Goal: Task Accomplishment & Management: Complete application form

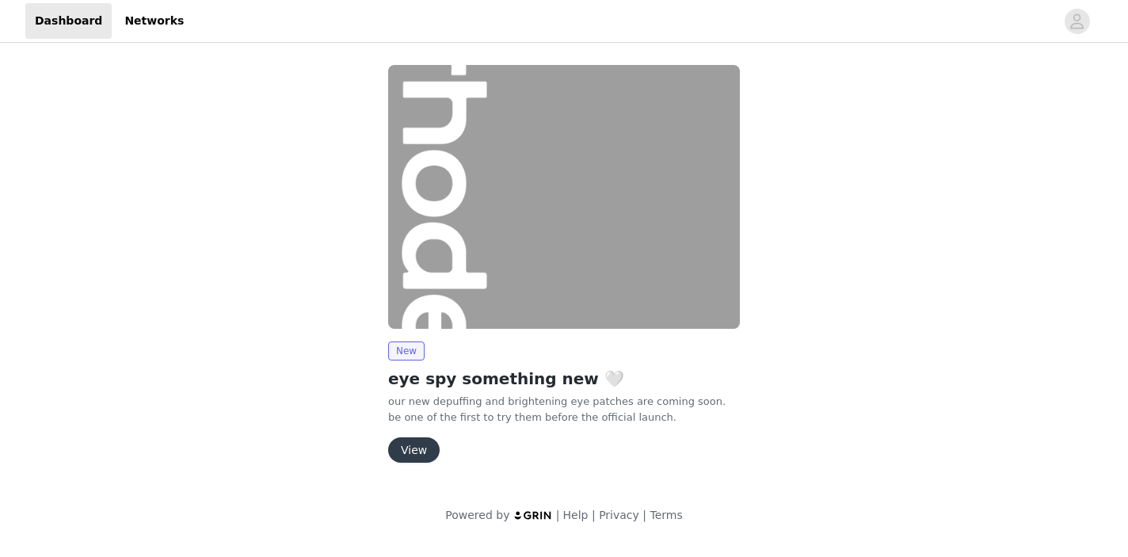
click at [417, 443] on button "View" at bounding box center [413, 449] width 51 height 25
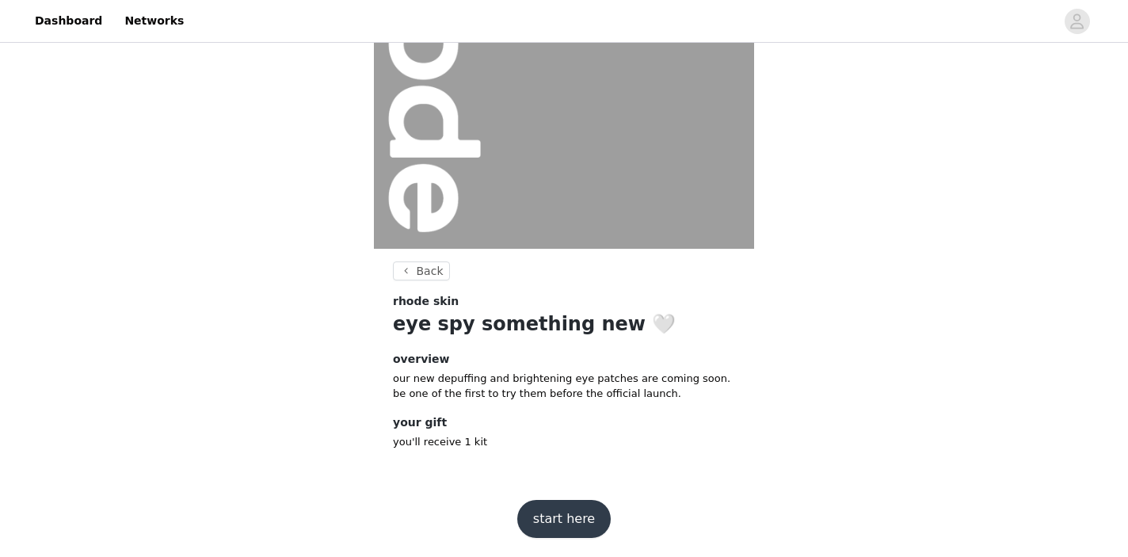
scroll to position [177, 0]
click at [582, 506] on button "start here" at bounding box center [563, 519] width 93 height 38
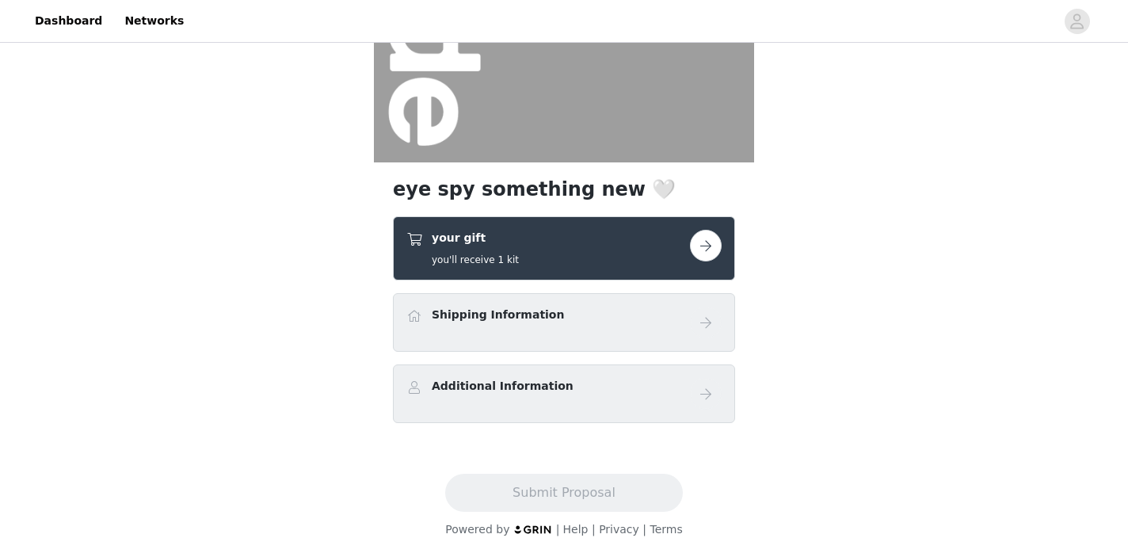
scroll to position [264, 0]
click at [587, 318] on div "Shipping Information" at bounding box center [547, 317] width 283 height 23
click at [711, 244] on button "button" at bounding box center [706, 246] width 32 height 32
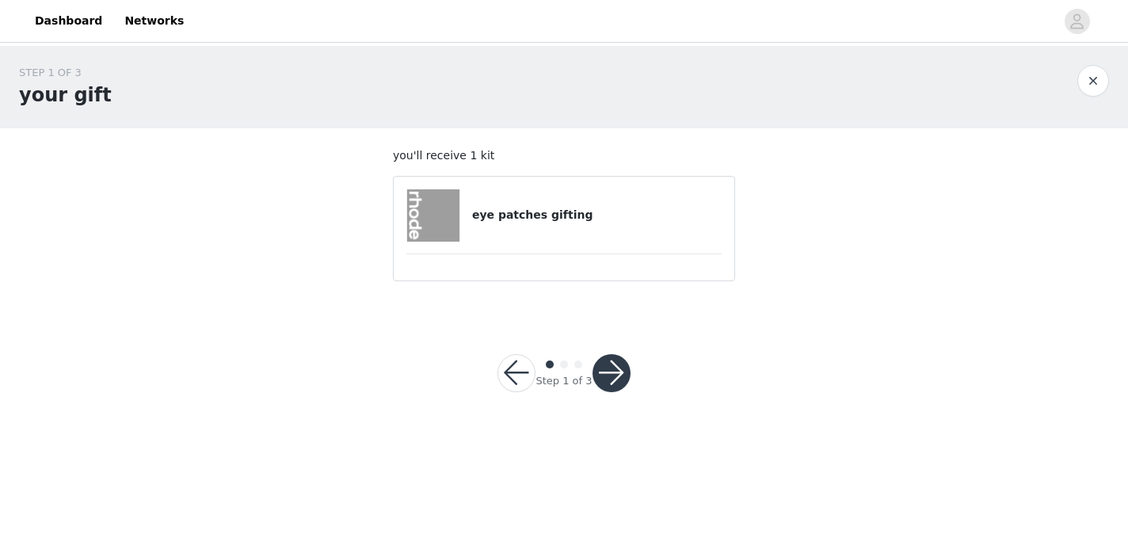
click at [620, 373] on button "button" at bounding box center [611, 373] width 38 height 38
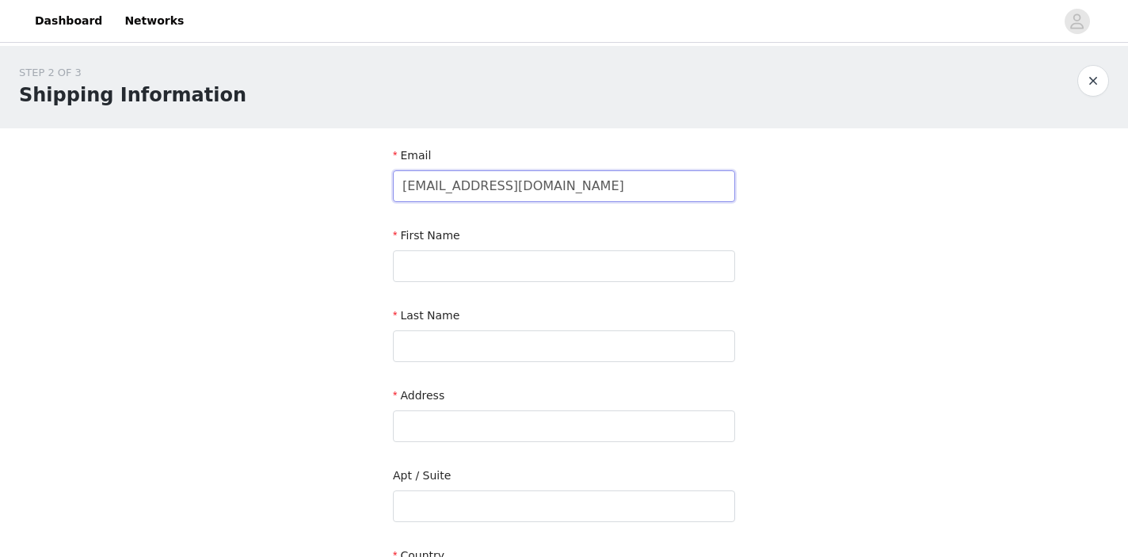
type input "[EMAIL_ADDRESS][DOMAIN_NAME]"
type input "K"
type input "[GEOGRAPHIC_DATA]"
type input "Bar"
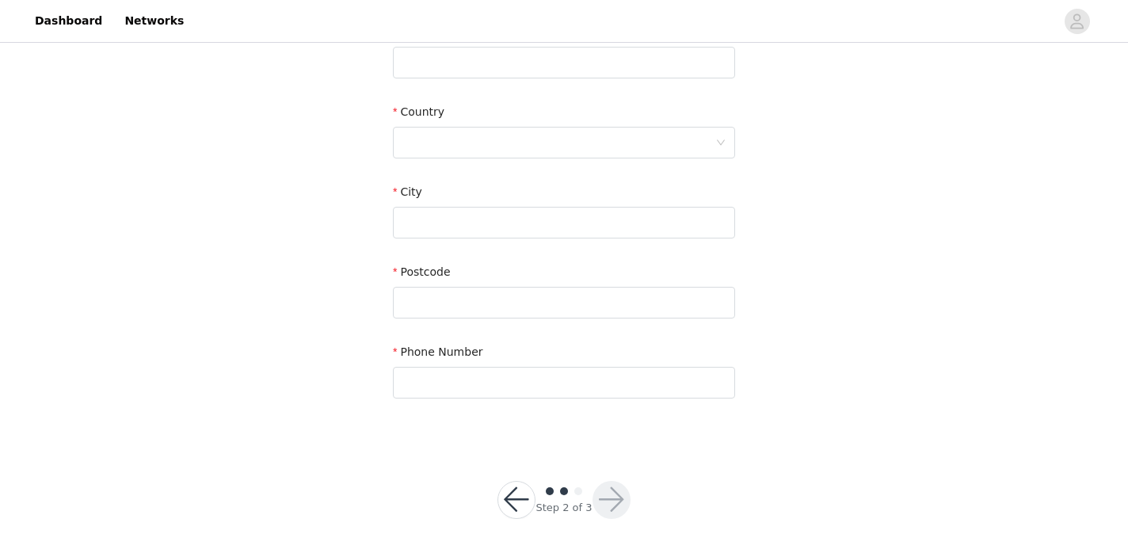
scroll to position [443, 0]
click at [481, 140] on div at bounding box center [558, 143] width 313 height 30
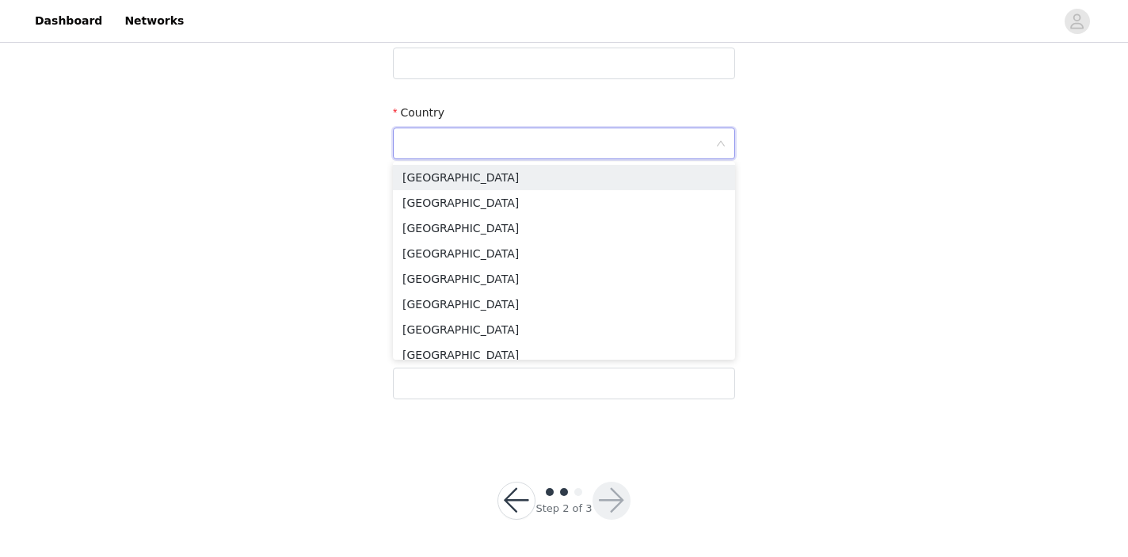
click at [319, 171] on div "STEP 2 OF 3 Shipping Information Email [EMAIL_ADDRESS][DOMAIN_NAME] First Name …" at bounding box center [564, 23] width 1128 height 840
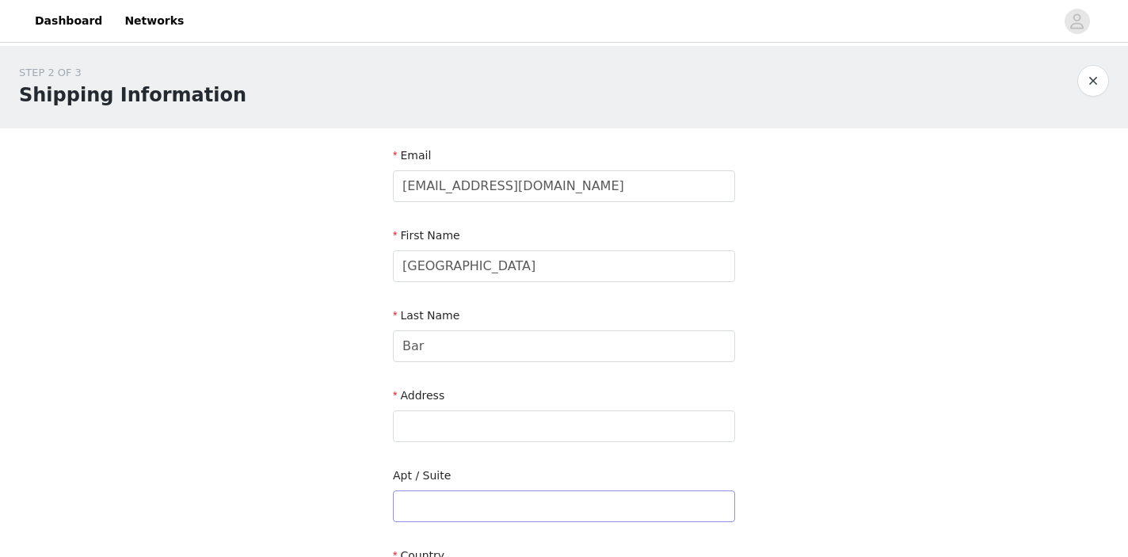
scroll to position [0, 0]
click at [470, 420] on input "text" at bounding box center [564, 426] width 342 height 32
paste input "[STREET_ADDRESS]"
drag, startPoint x: 668, startPoint y: 425, endPoint x: 534, endPoint y: 429, distance: 133.9
click at [534, 429] on input "[STREET_ADDRESS]" at bounding box center [564, 426] width 342 height 32
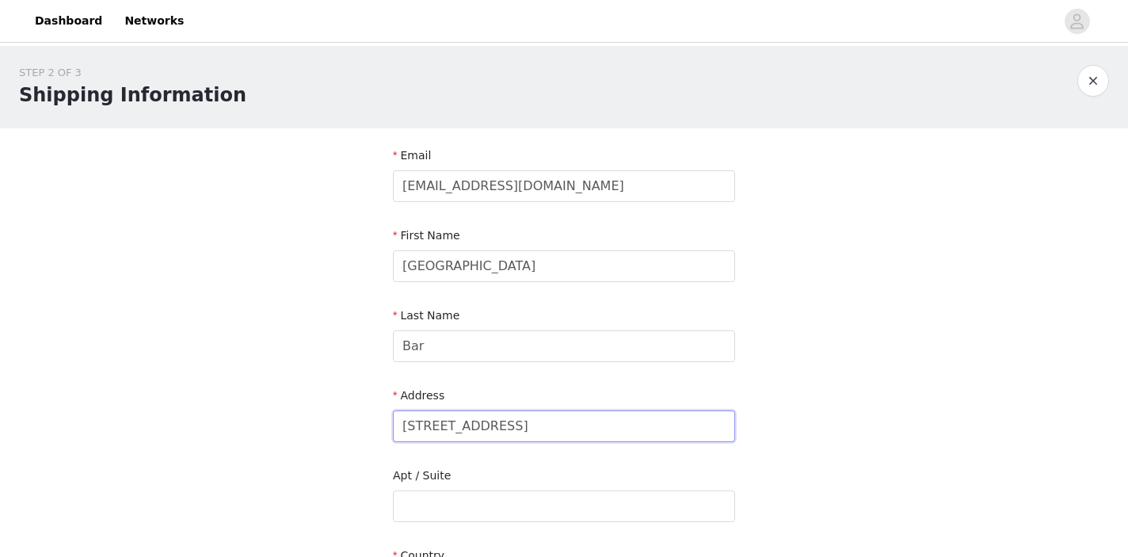
type input "[STREET_ADDRESS]"
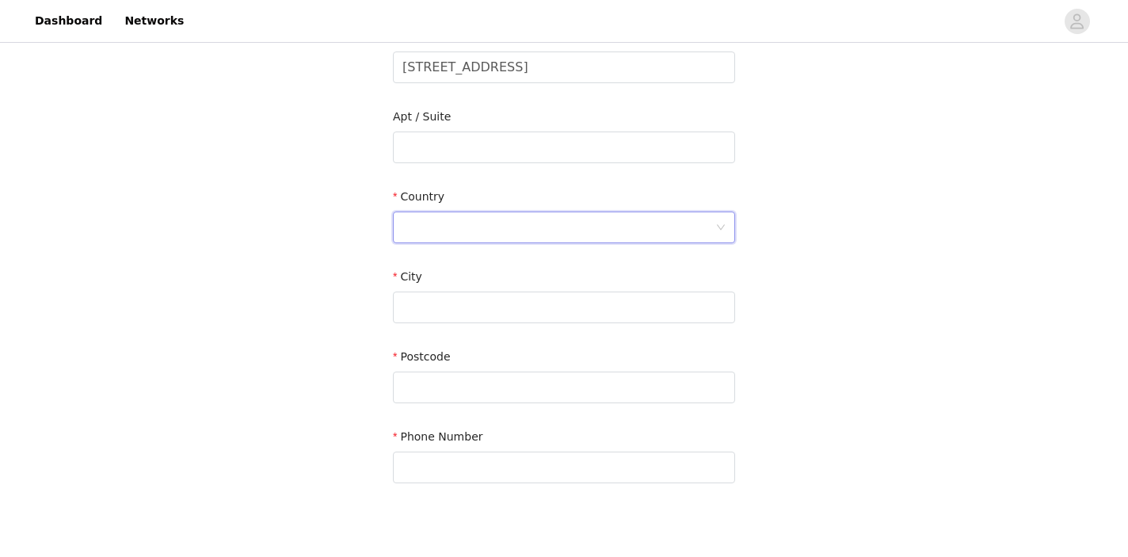
scroll to position [359, 0]
click at [506, 225] on div at bounding box center [558, 227] width 313 height 30
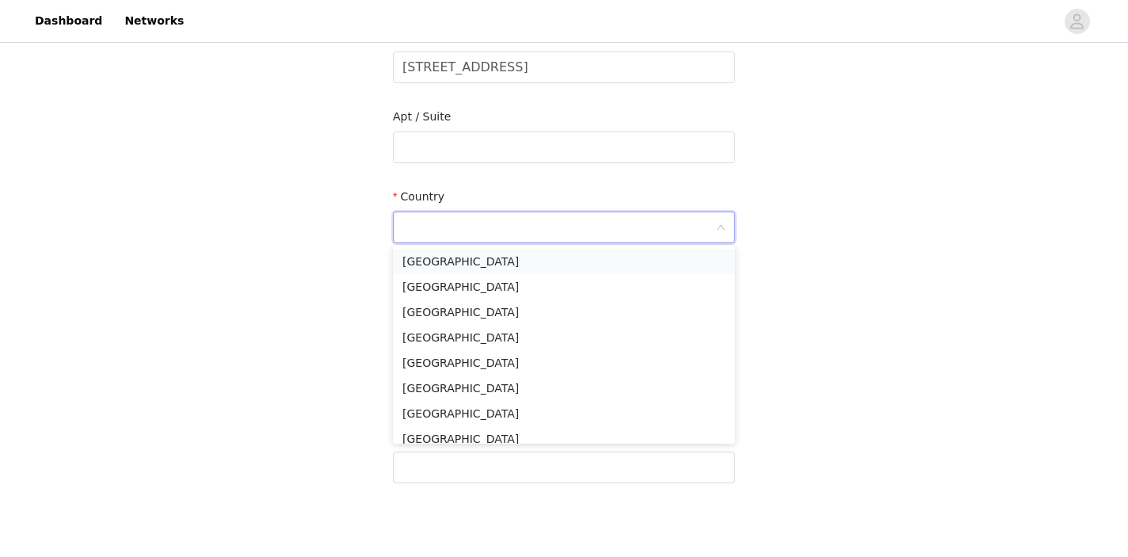
click at [484, 260] on li "[GEOGRAPHIC_DATA]" at bounding box center [564, 261] width 342 height 25
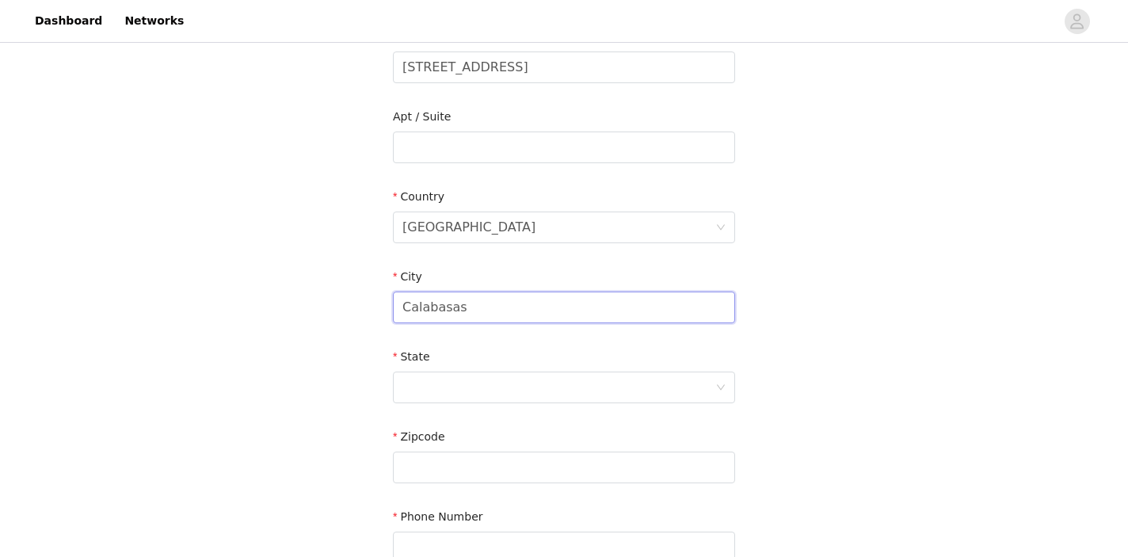
type input "Calabasas"
click at [445, 384] on div at bounding box center [558, 387] width 313 height 30
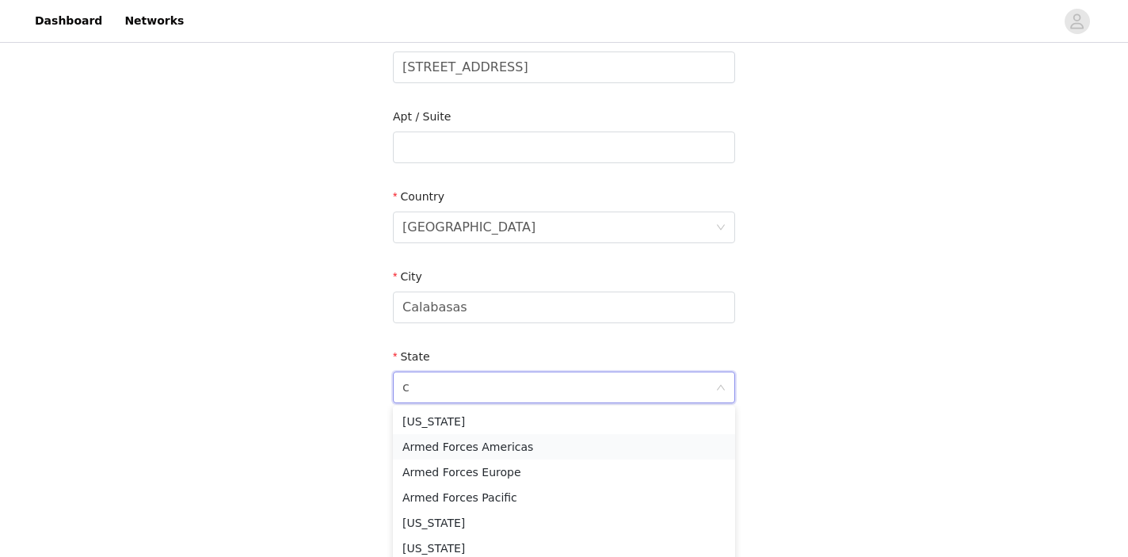
type input "ca"
click at [436, 466] on li "[US_STATE]" at bounding box center [564, 471] width 342 height 25
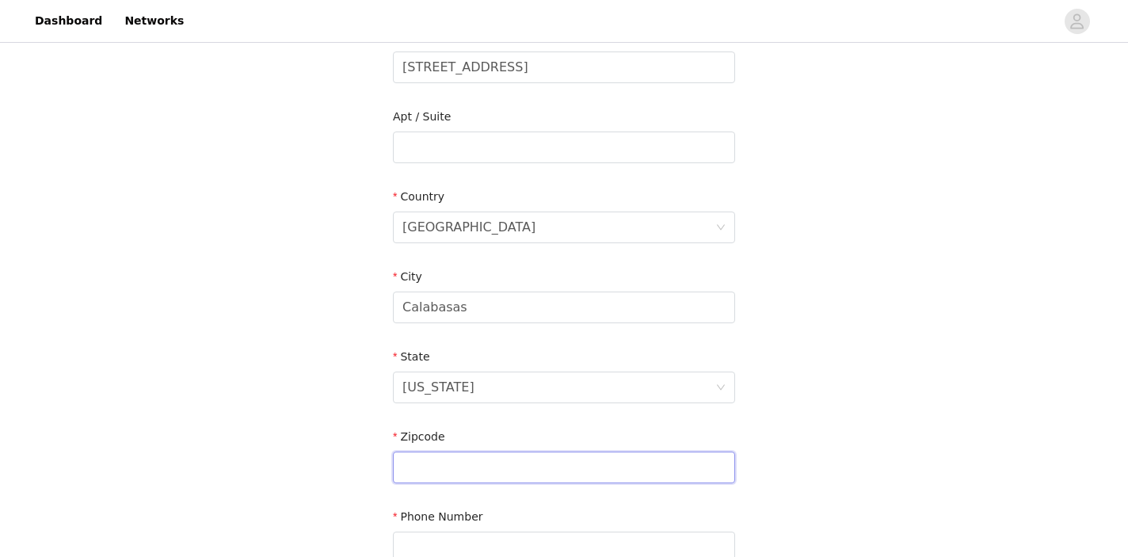
paste input ", [GEOGRAPHIC_DATA]"
drag, startPoint x: 494, startPoint y: 470, endPoint x: 341, endPoint y: 459, distance: 153.2
click at [341, 459] on div "STEP 2 OF 3 Shipping Information Email [EMAIL_ADDRESS][DOMAIN_NAME] First Name …" at bounding box center [564, 147] width 1128 height 920
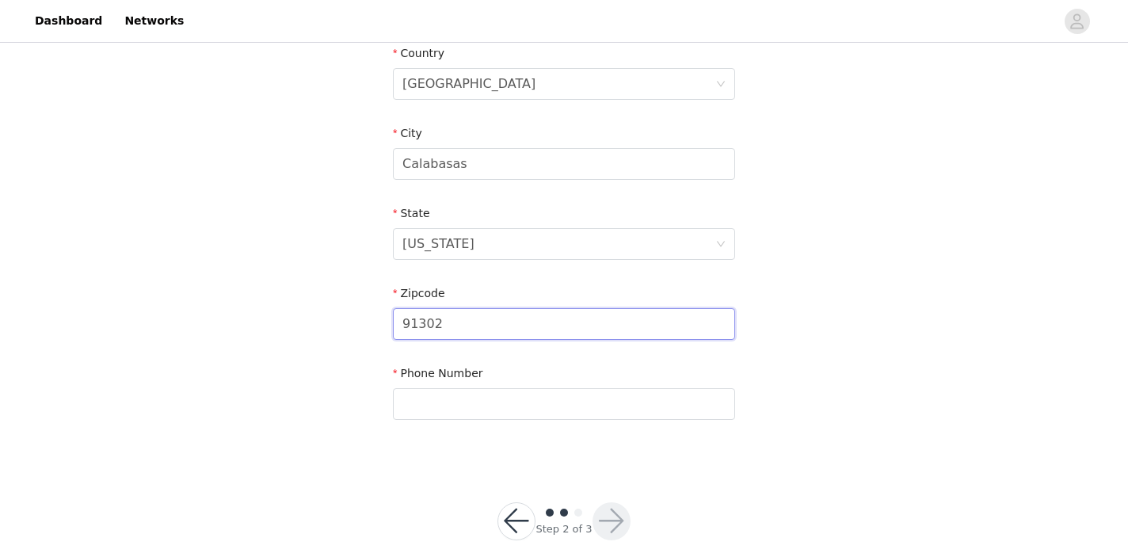
scroll to position [506, 0]
type input "91302"
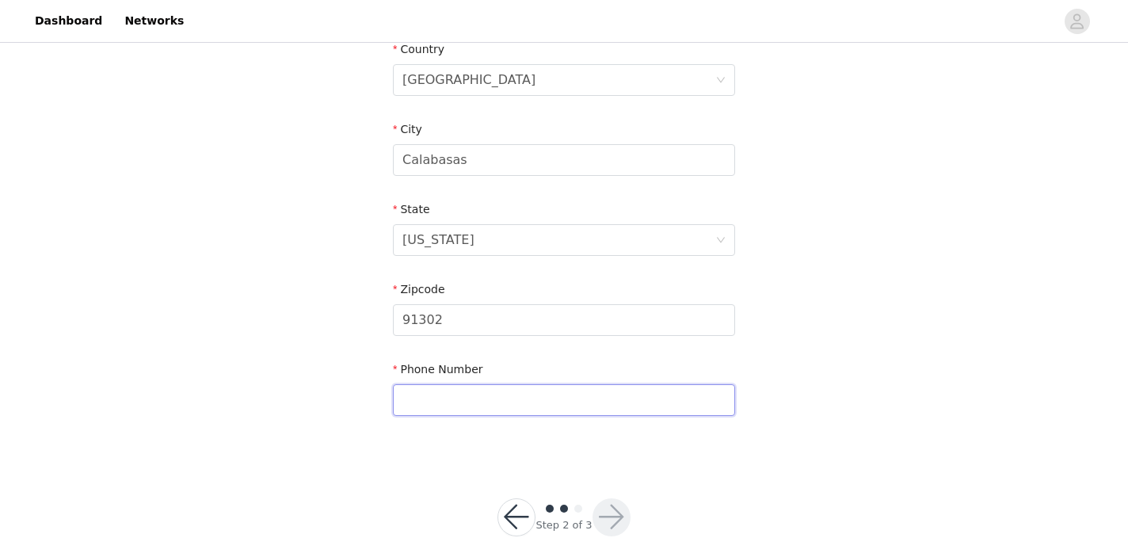
paste input "[PHONE_NUMBER]"
type input "[PHONE_NUMBER]"
click at [607, 506] on button "button" at bounding box center [611, 517] width 38 height 38
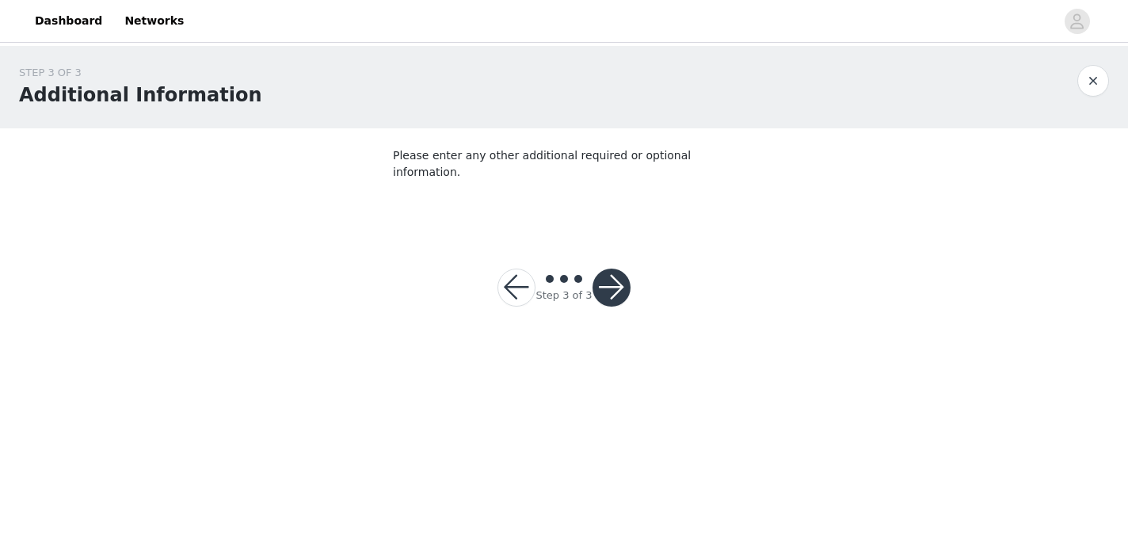
click at [611, 275] on button "button" at bounding box center [611, 287] width 38 height 38
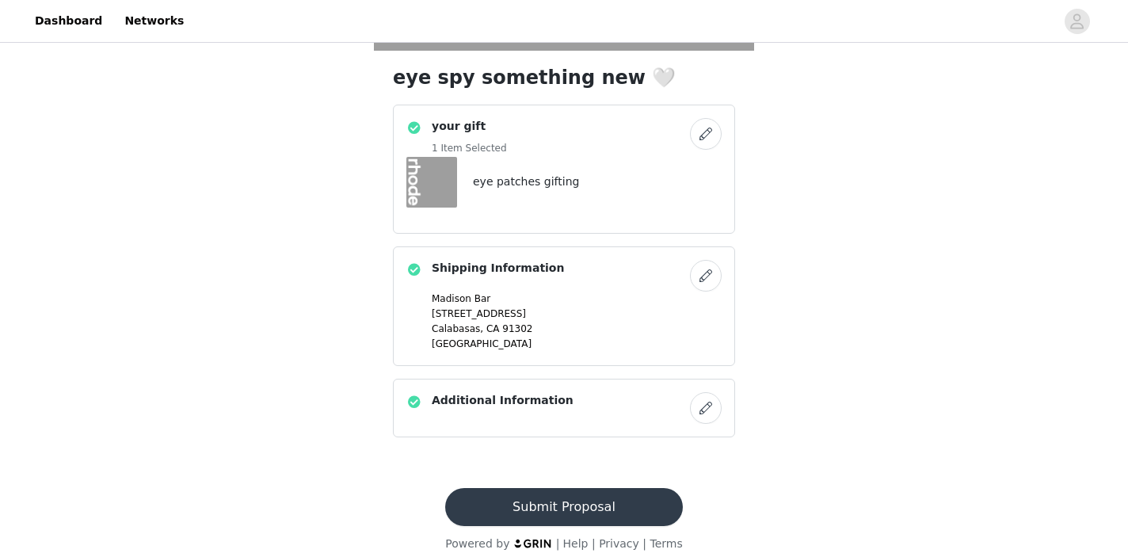
scroll to position [378, 0]
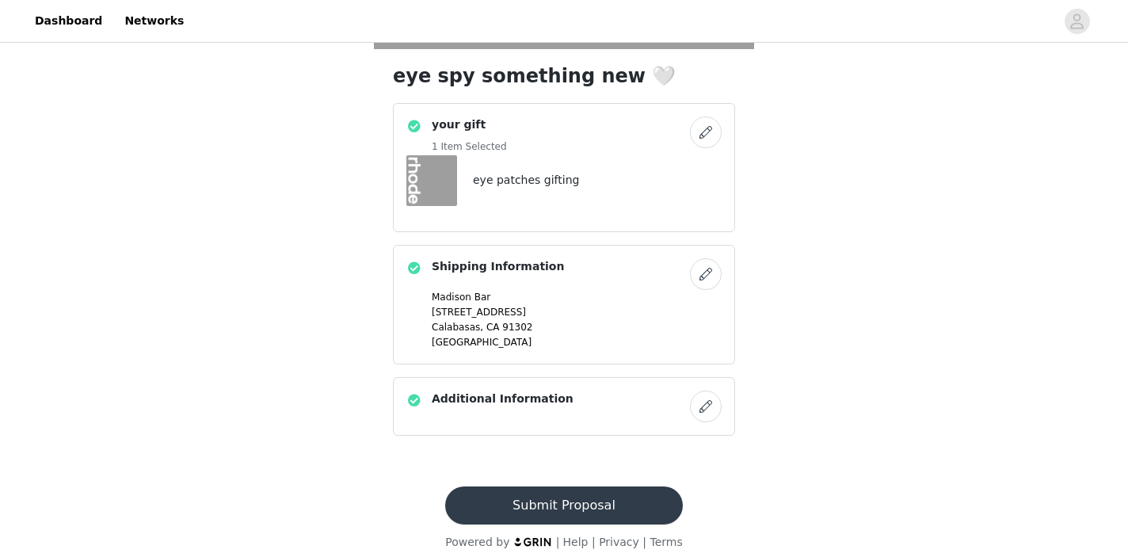
click at [623, 505] on button "Submit Proposal" at bounding box center [563, 505] width 237 height 38
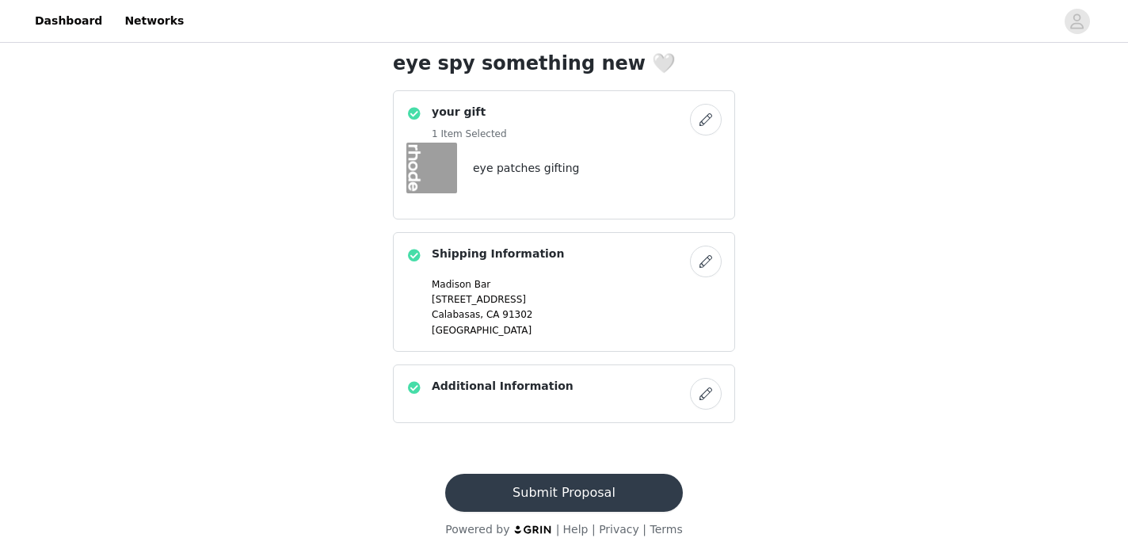
scroll to position [0, 0]
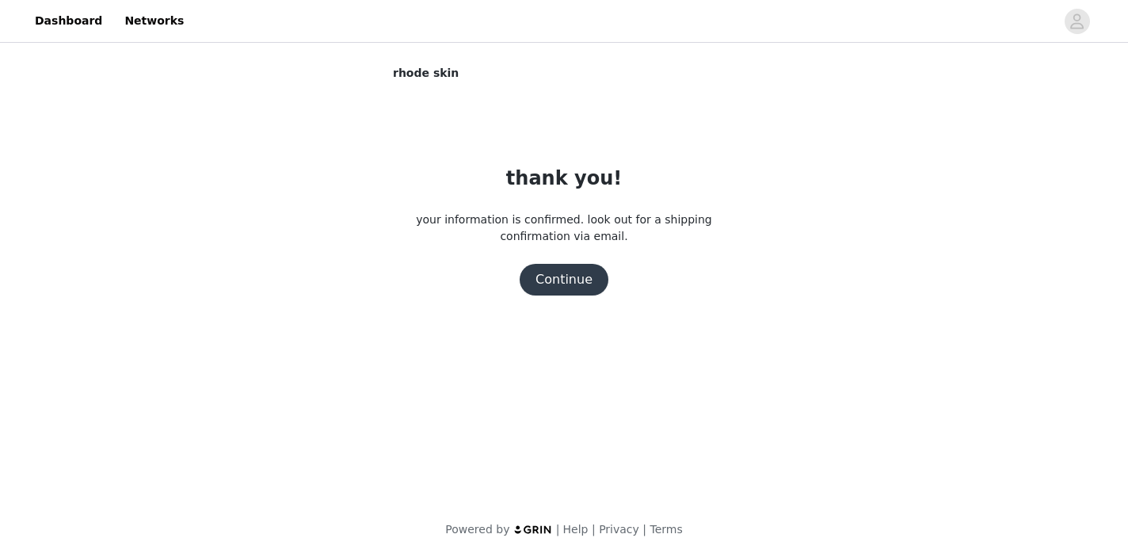
click at [580, 277] on button "Continue" at bounding box center [563, 280] width 89 height 32
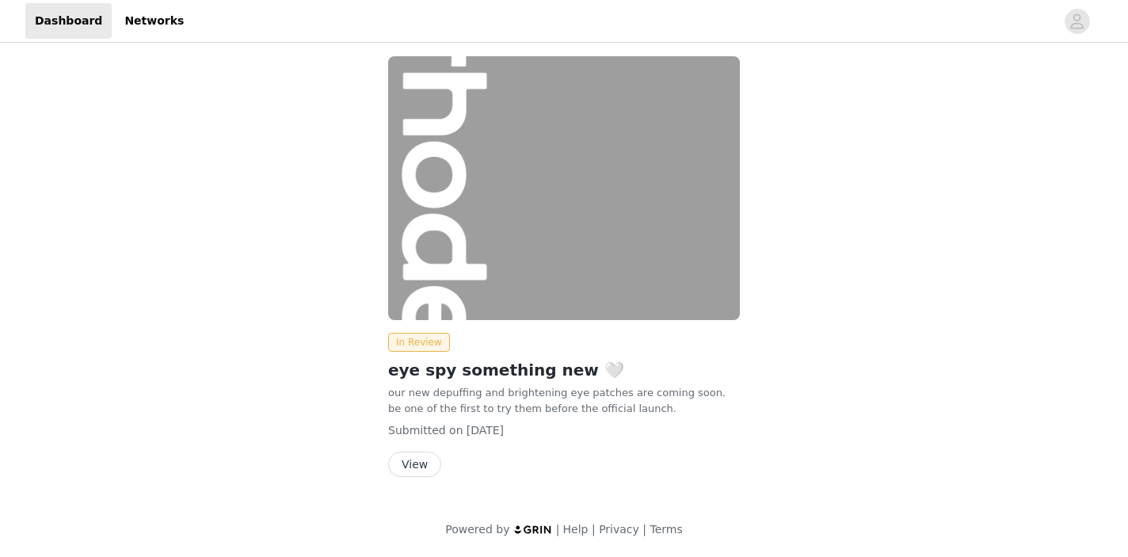
scroll to position [8, 0]
click at [413, 464] on button "View" at bounding box center [414, 464] width 53 height 25
